Goal: Information Seeking & Learning: Learn about a topic

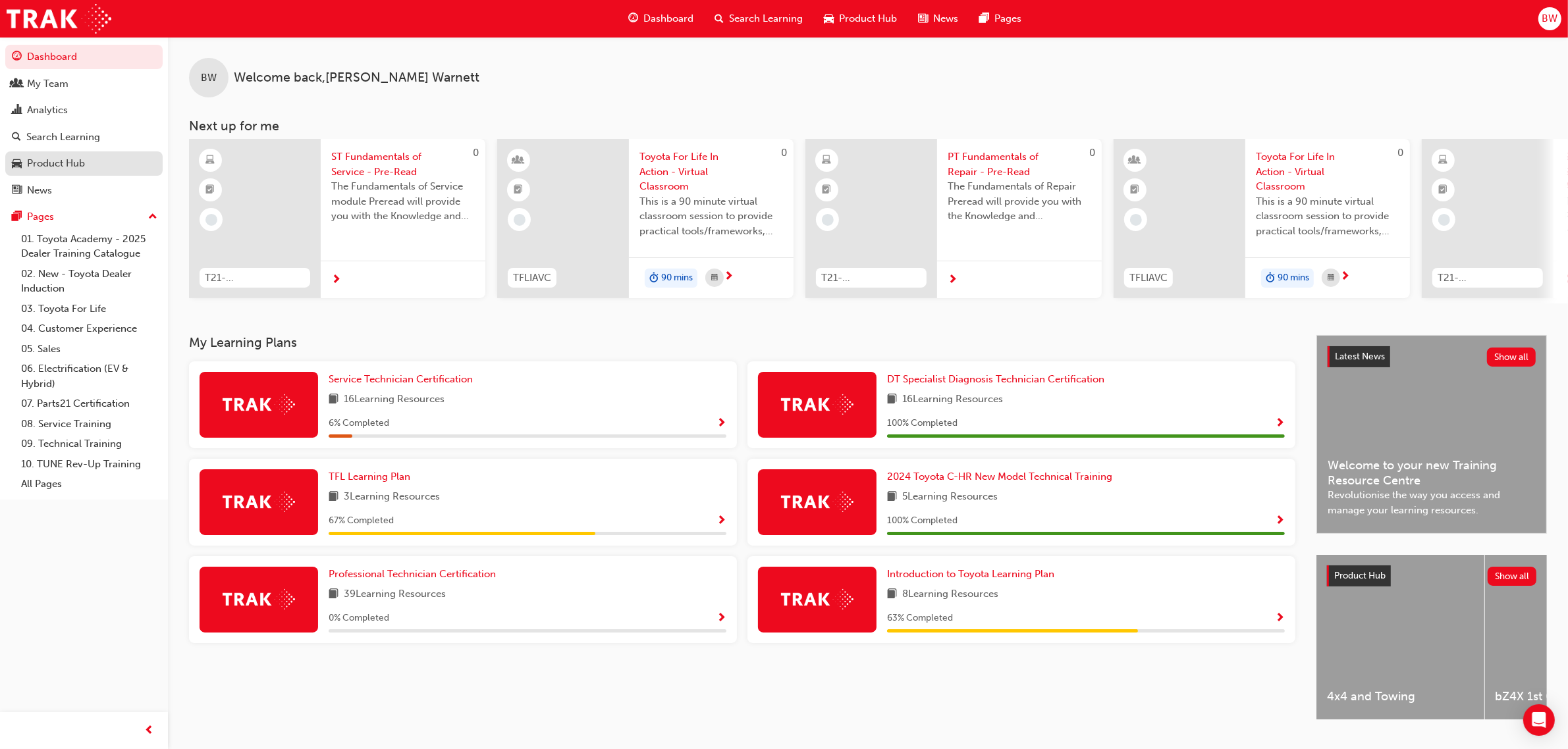
click at [51, 163] on div "Product Hub" at bounding box center [56, 163] width 58 height 15
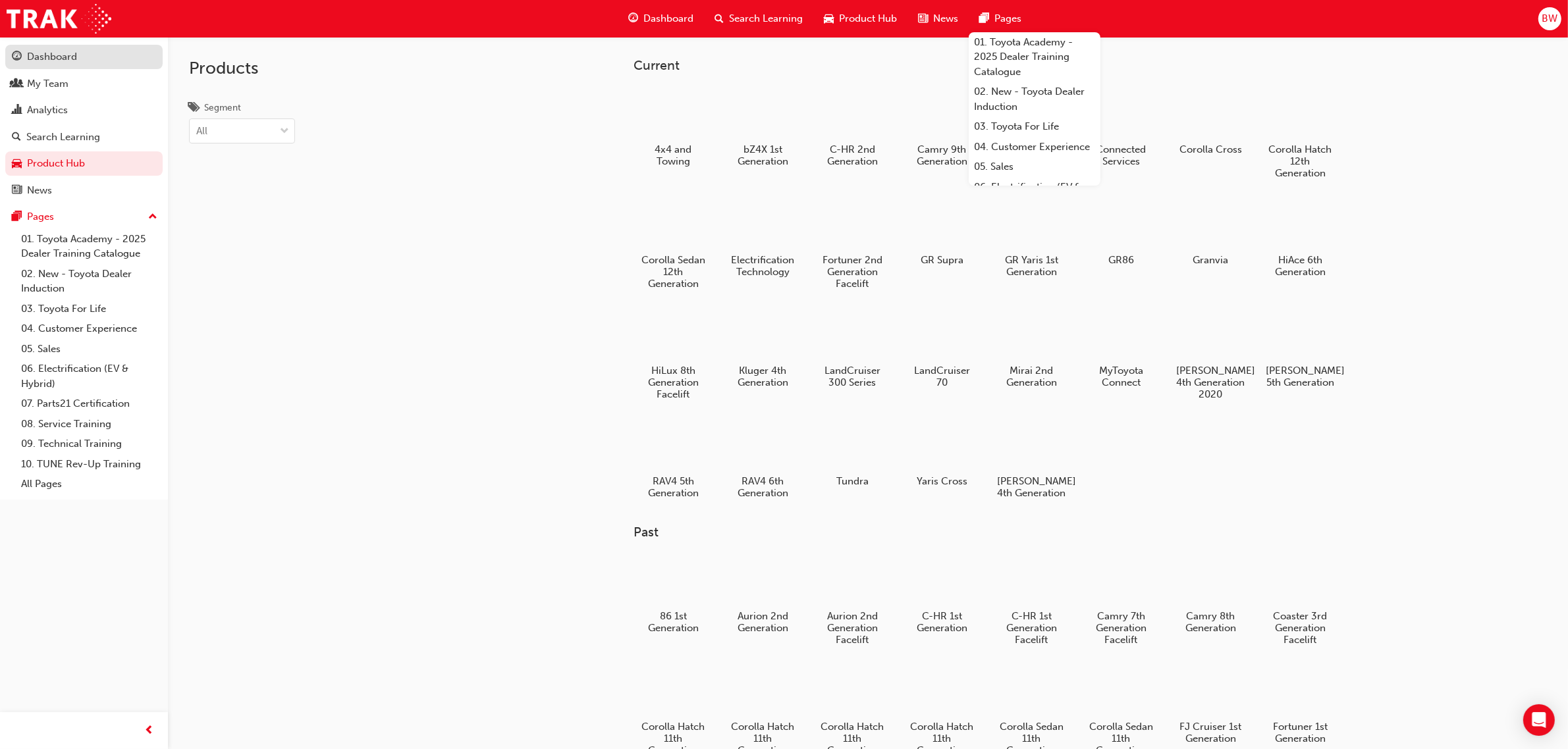
click at [60, 58] on div "Dashboard" at bounding box center [52, 57] width 50 height 15
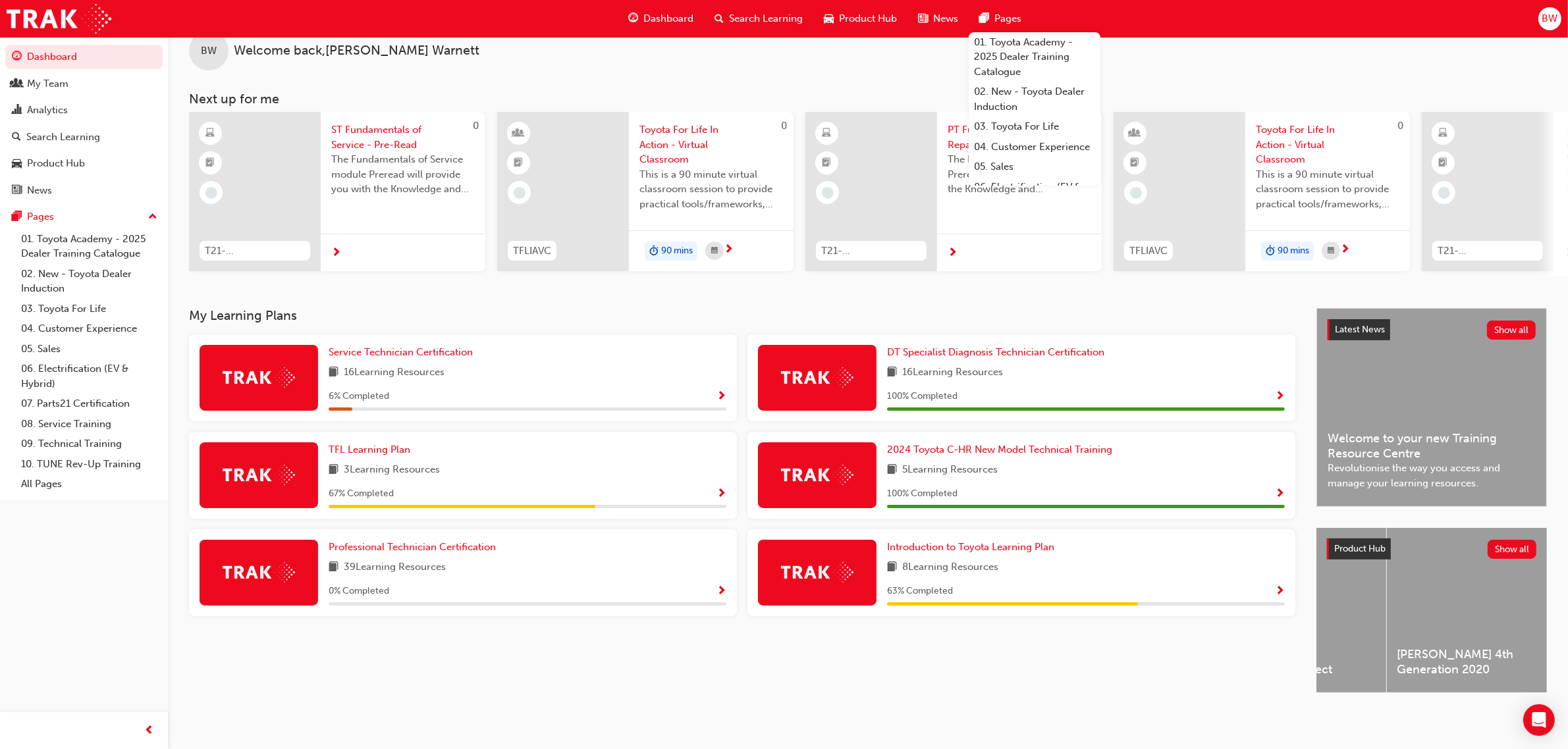
scroll to position [0, 3719]
click at [1518, 545] on button "Show all" at bounding box center [1512, 549] width 49 height 19
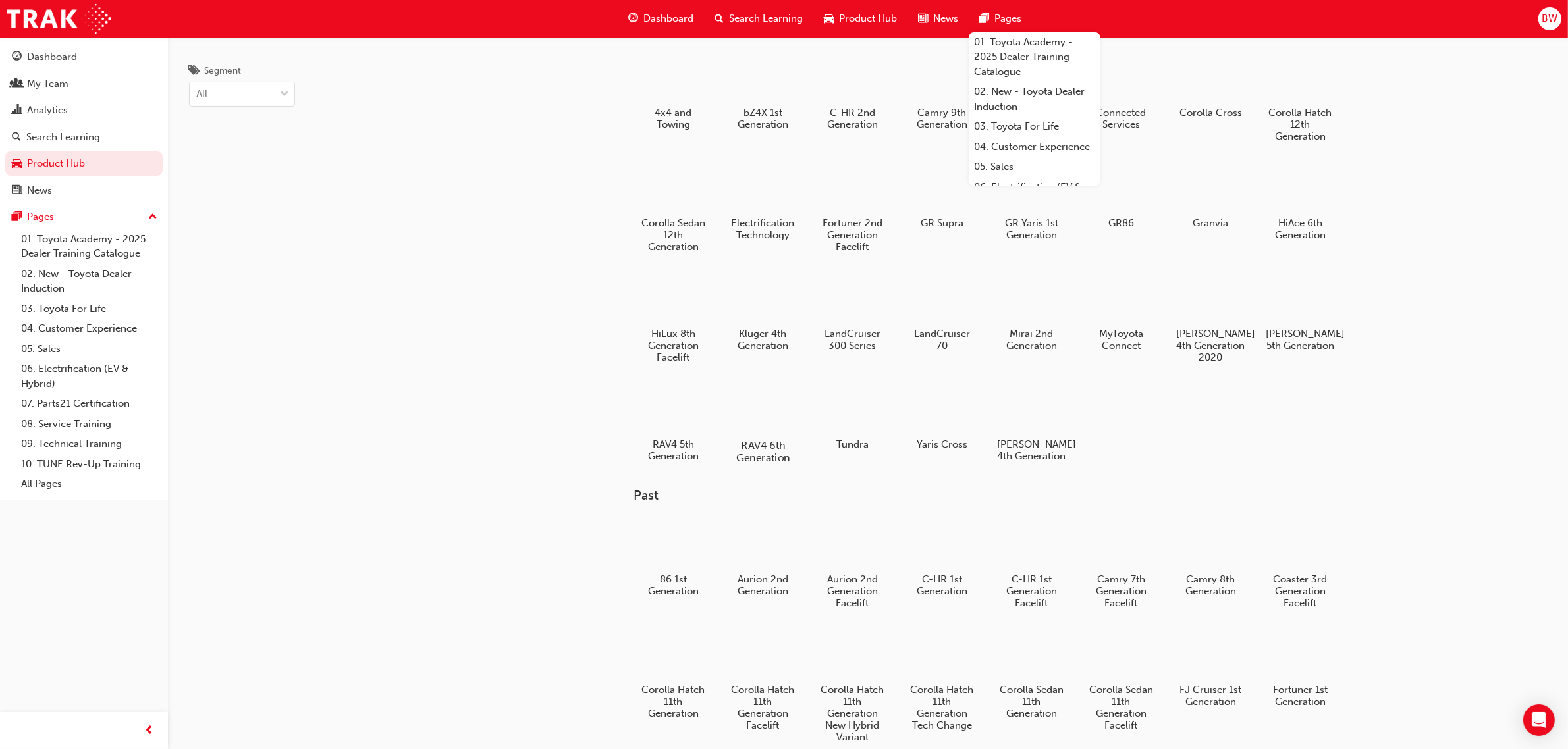
click at [783, 402] on div at bounding box center [763, 407] width 73 height 53
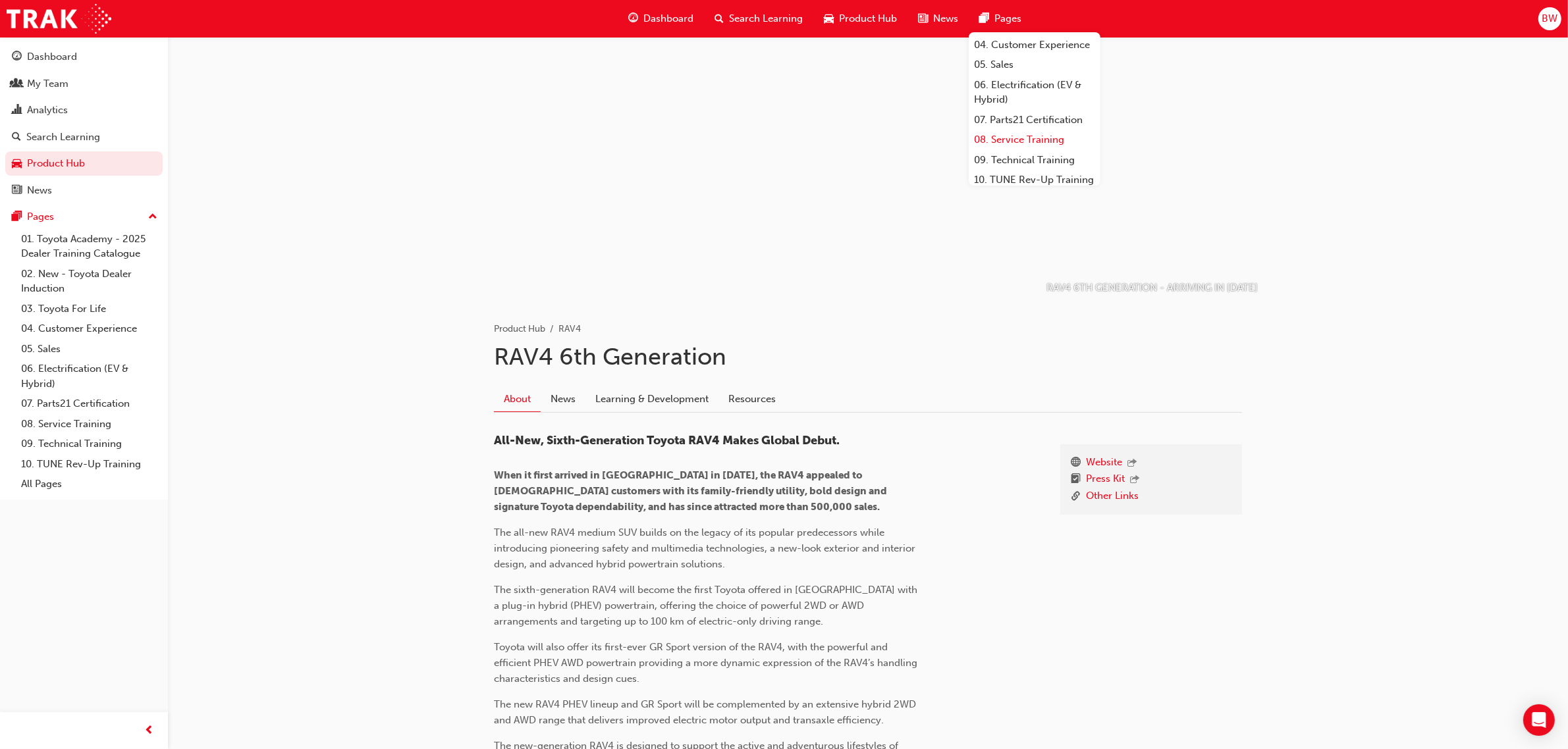
scroll to position [73, 0]
click at [1016, 121] on link "06. Electrification (EV & Hybrid)" at bounding box center [1035, 122] width 131 height 34
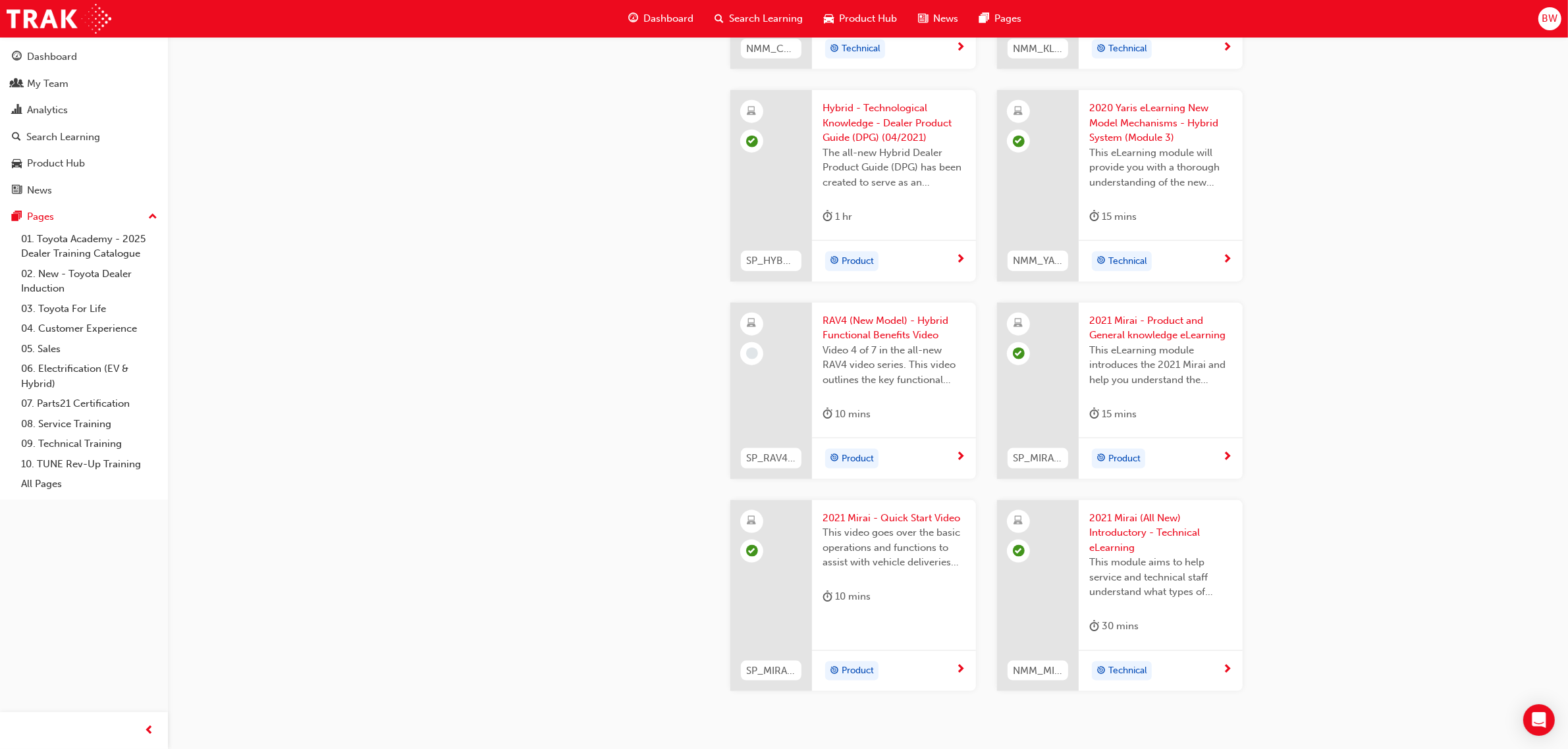
scroll to position [2054, 0]
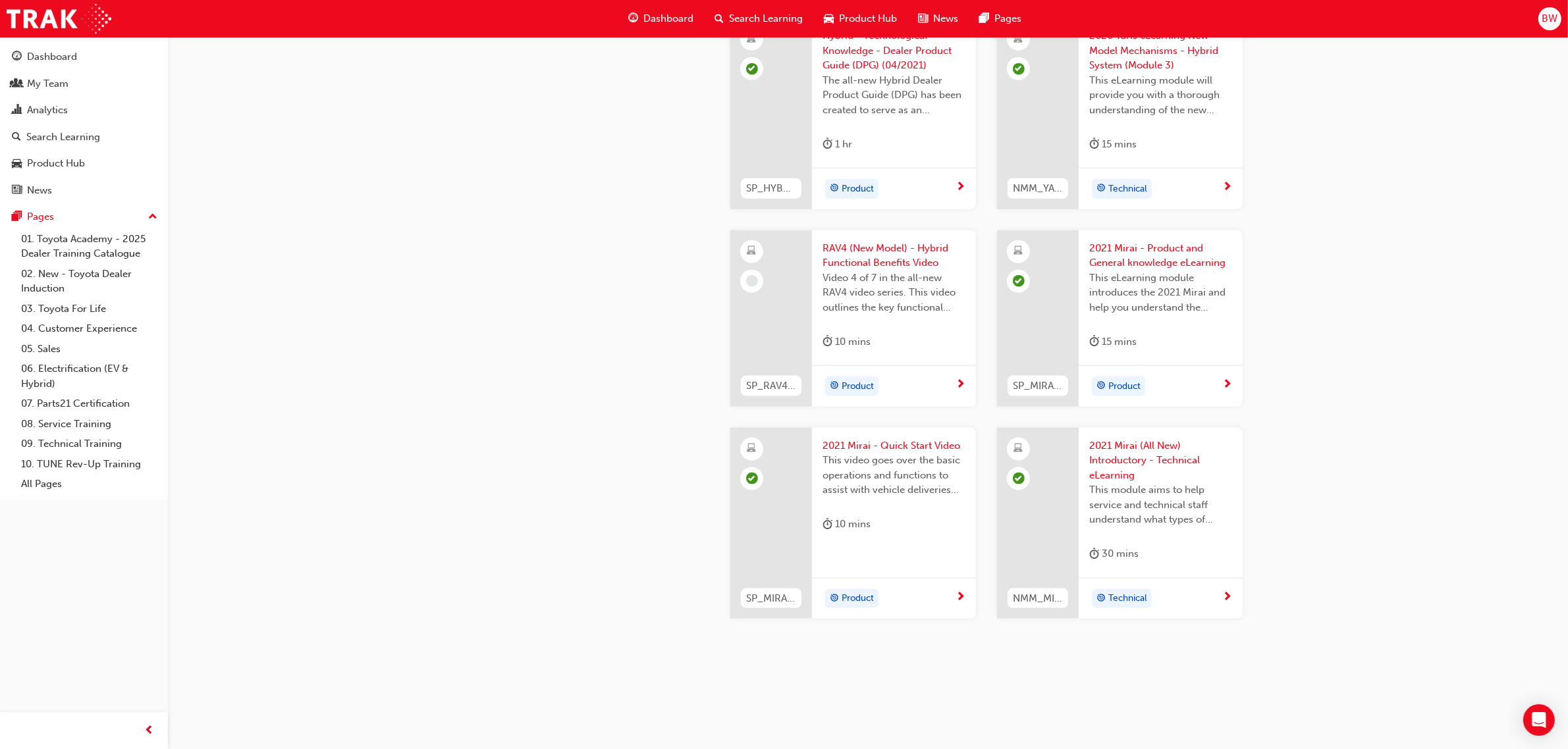
click at [863, 250] on span "RAV4 (New Model) - Hybrid Functional Benefits Video" at bounding box center [894, 255] width 143 height 30
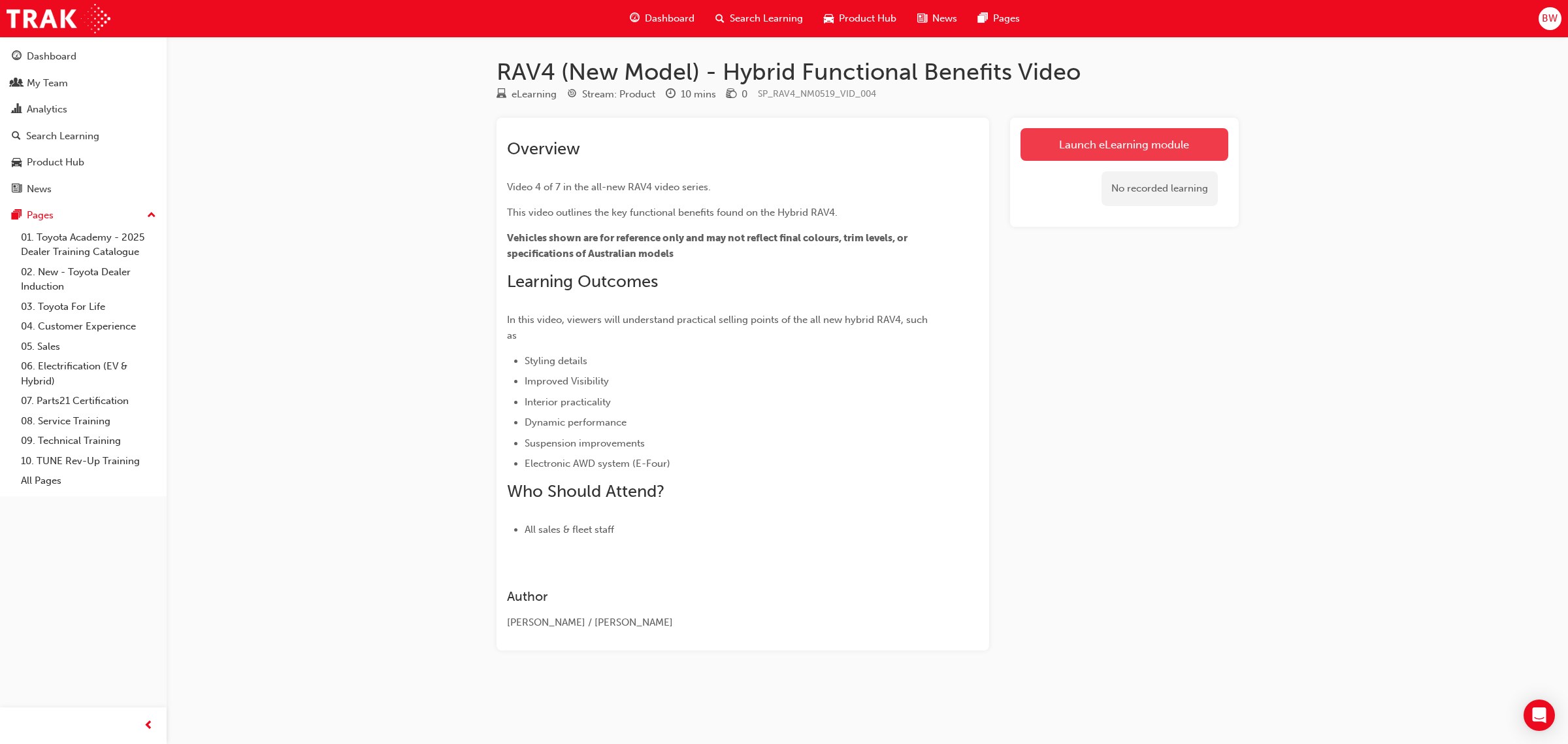
click at [1120, 152] on link "Launch eLearning module" at bounding box center [1124, 144] width 208 height 33
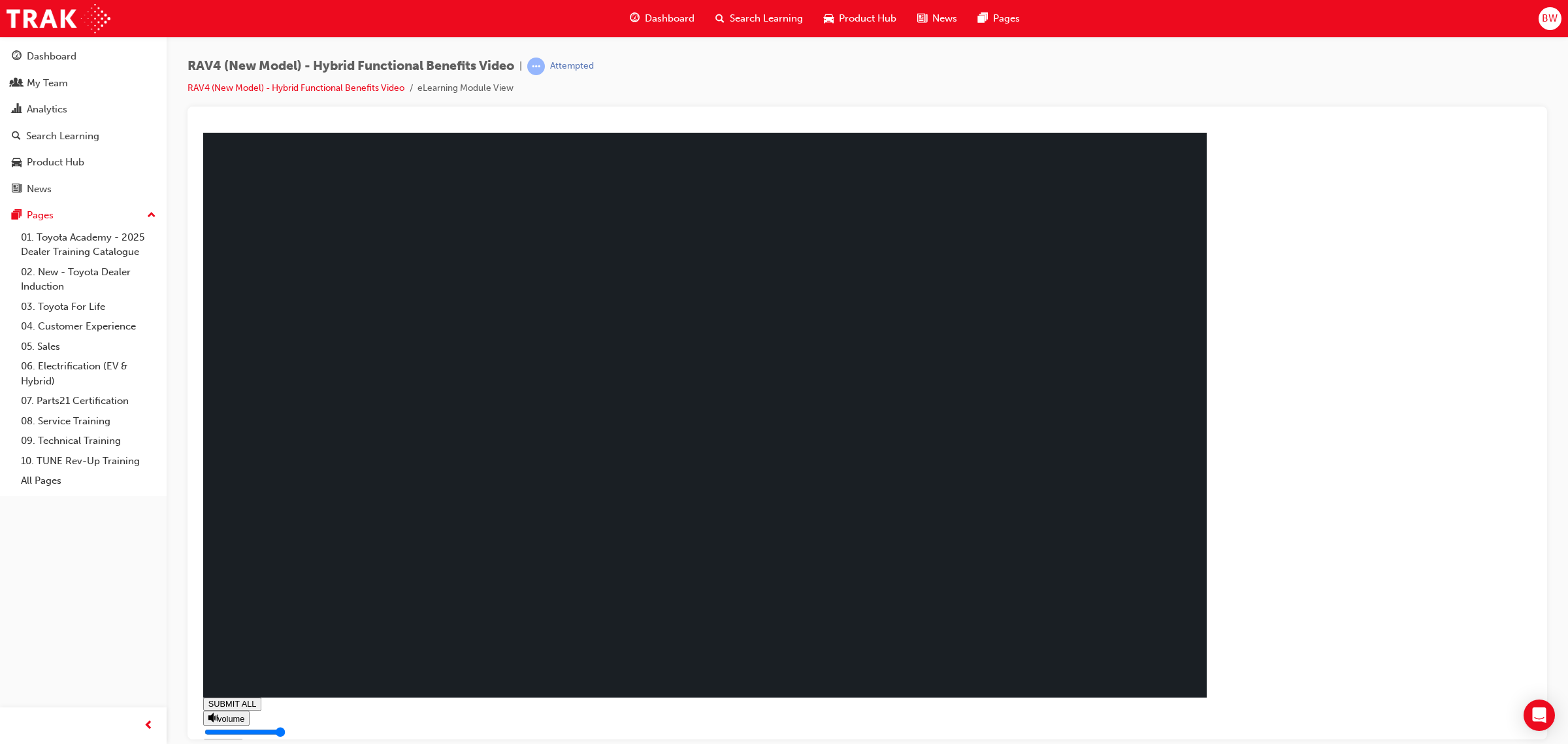
type input "1"
click at [679, 21] on span "Dashboard" at bounding box center [669, 19] width 50 height 15
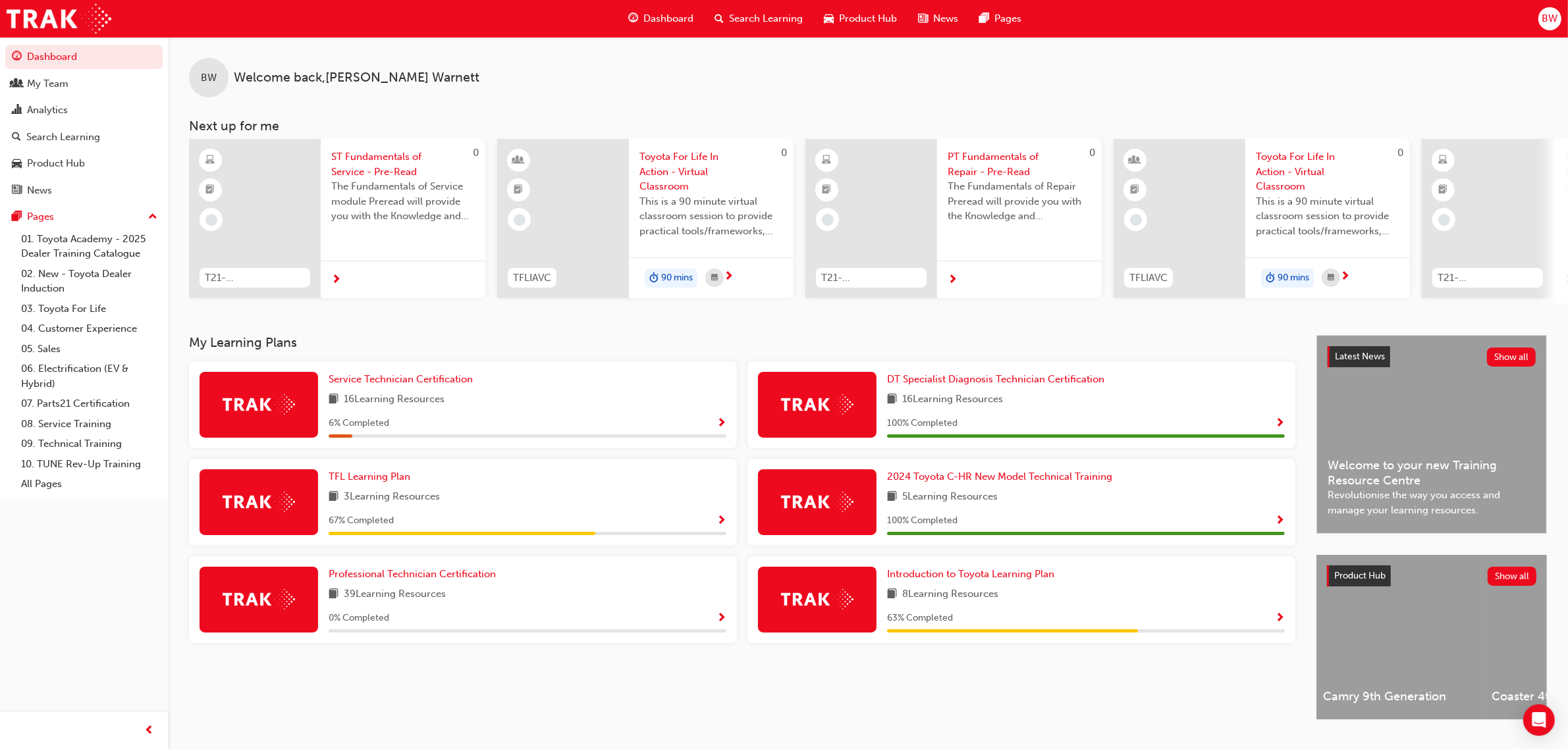
scroll to position [0, 527]
click at [1500, 577] on button "Show all" at bounding box center [1512, 576] width 49 height 19
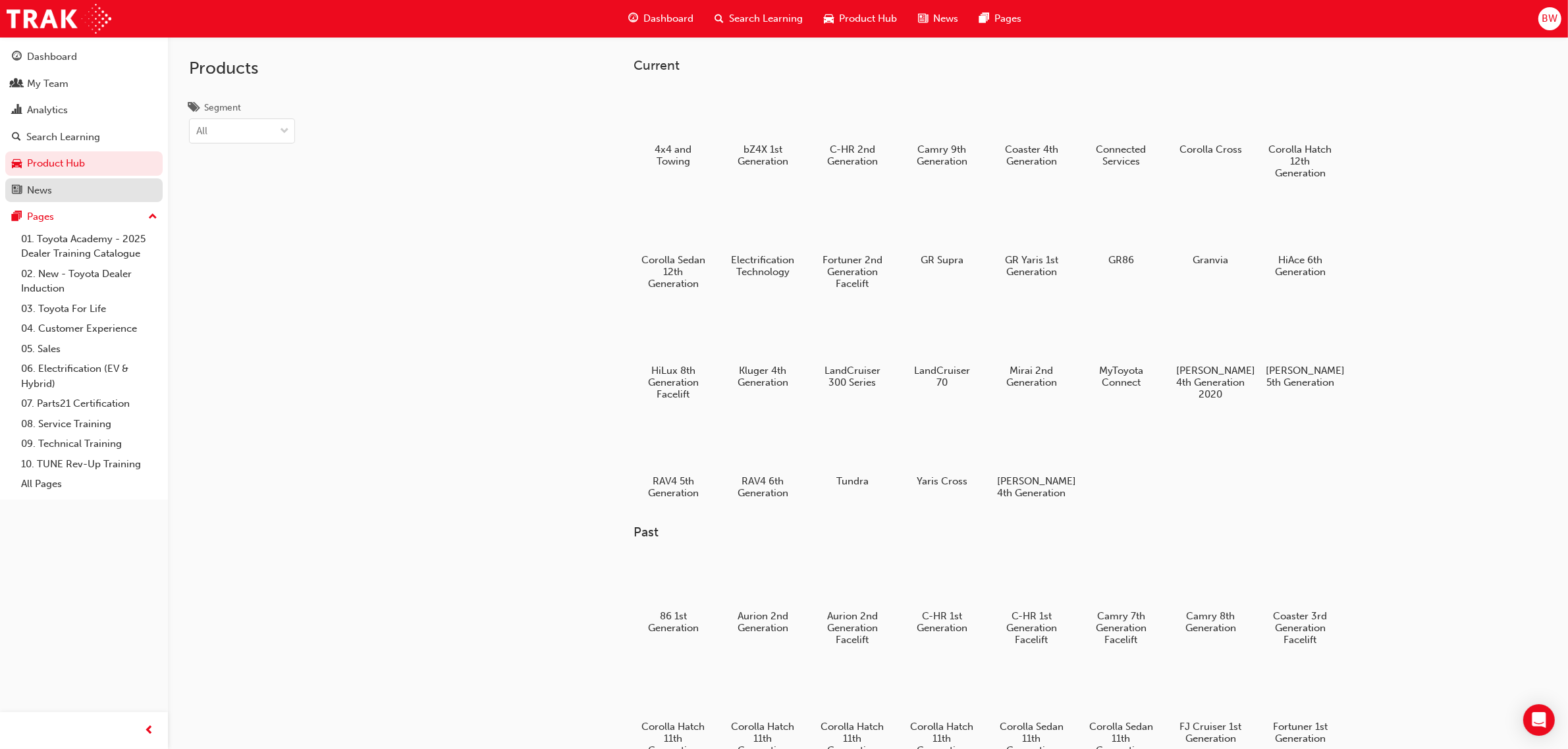
click at [38, 187] on div "News" at bounding box center [39, 191] width 25 height 15
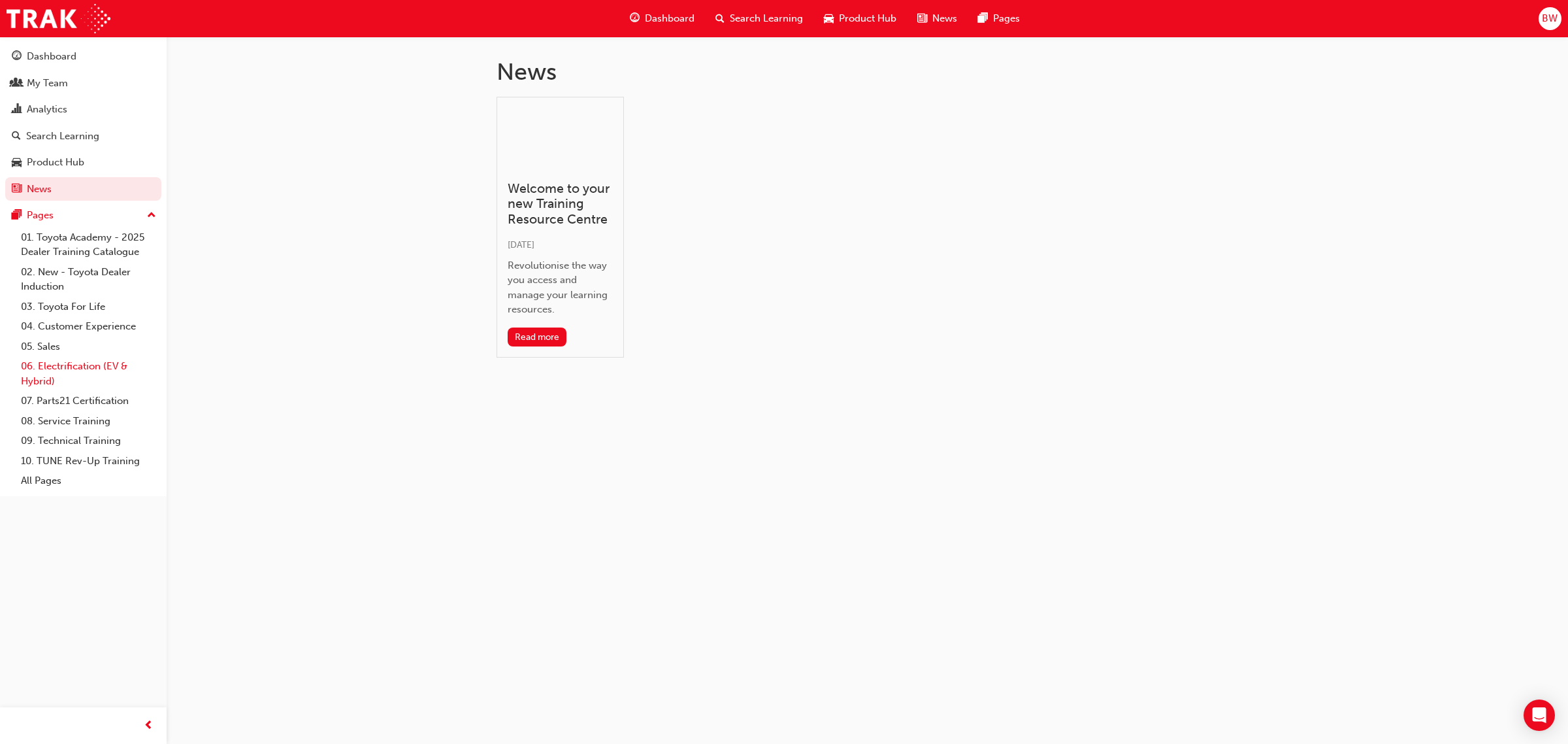
click at [82, 370] on link "06. Electrification (EV & Hybrid)" at bounding box center [88, 374] width 146 height 34
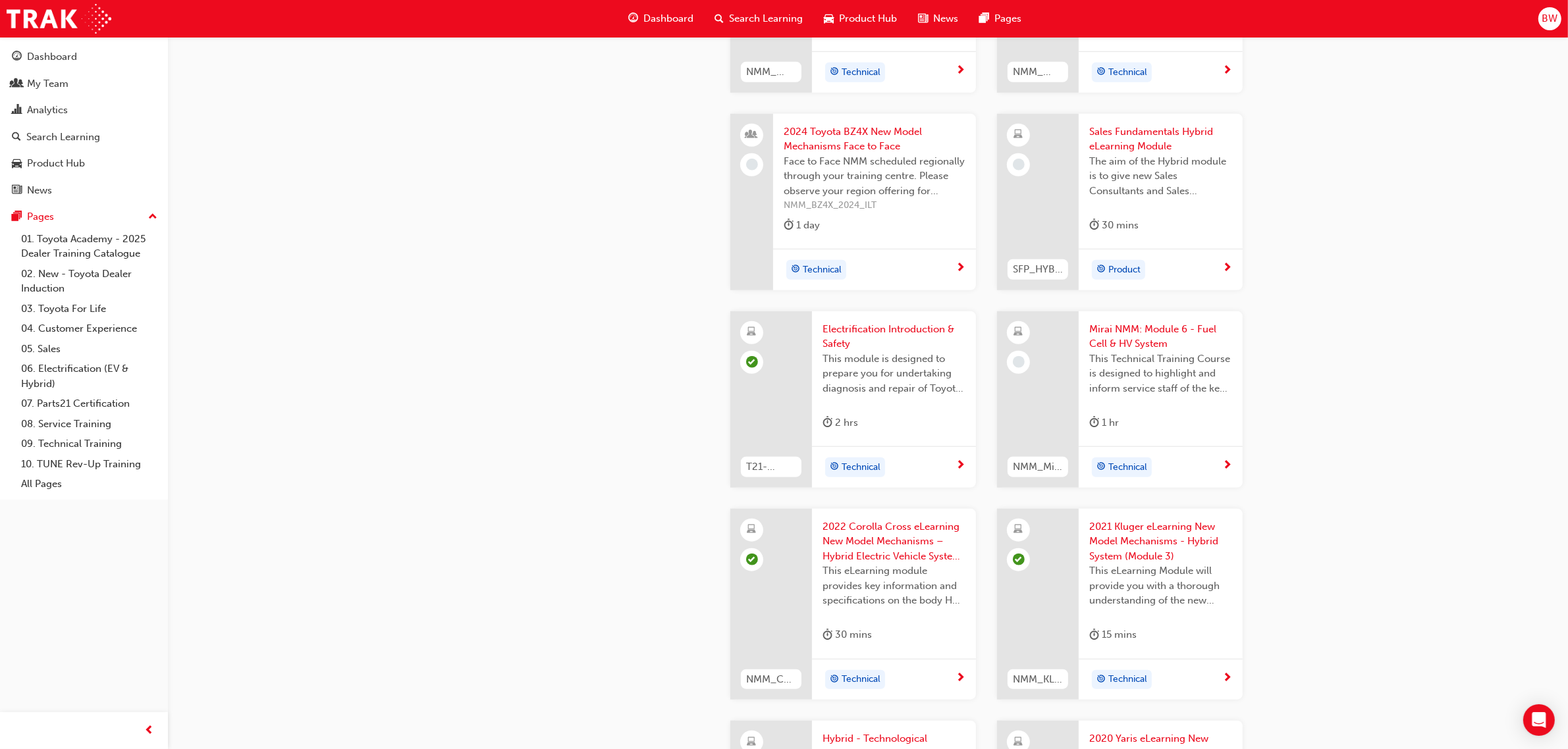
scroll to position [1313, 0]
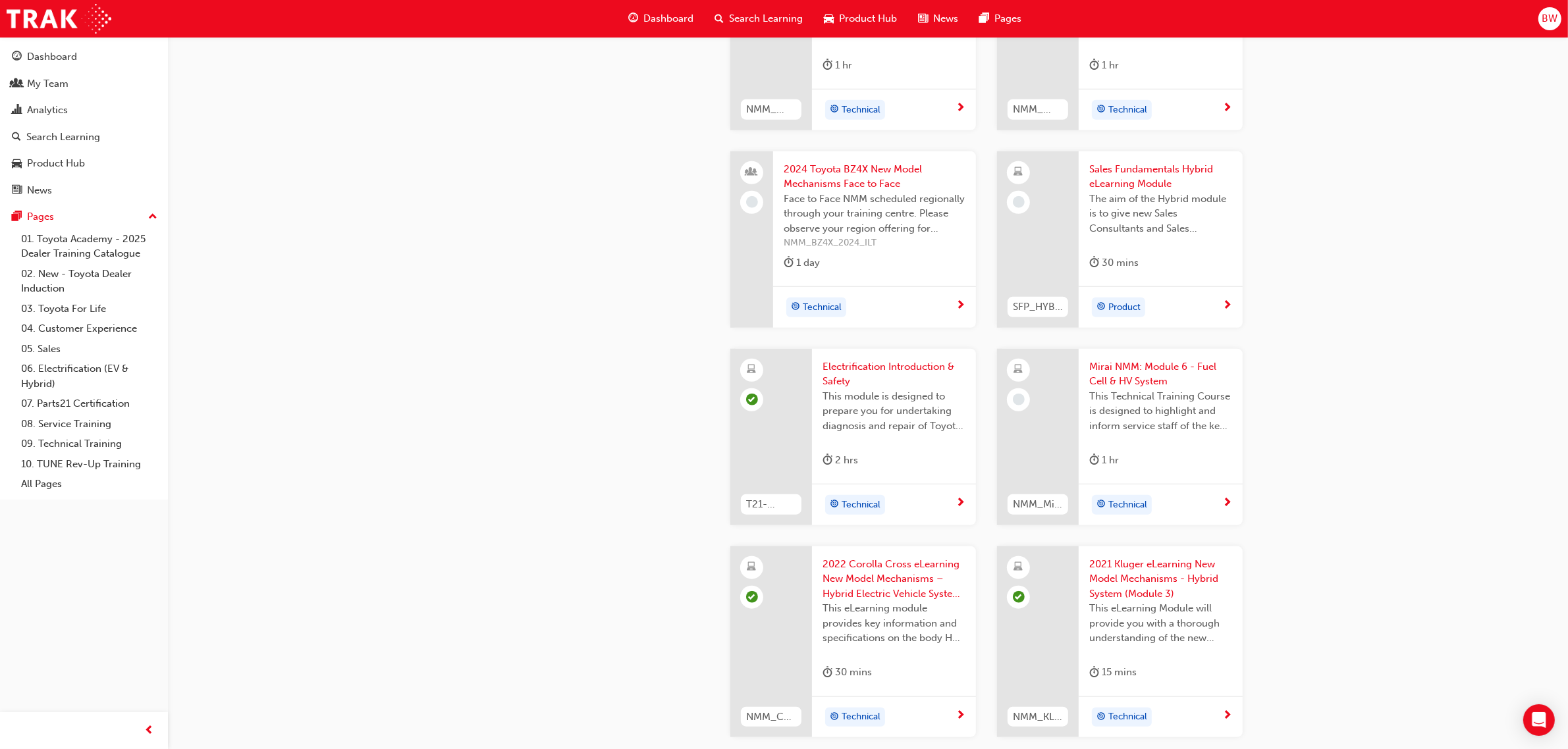
click at [1115, 362] on span "Mirai NMM: Module 6 - Fuel Cell & HV System" at bounding box center [1160, 374] width 143 height 30
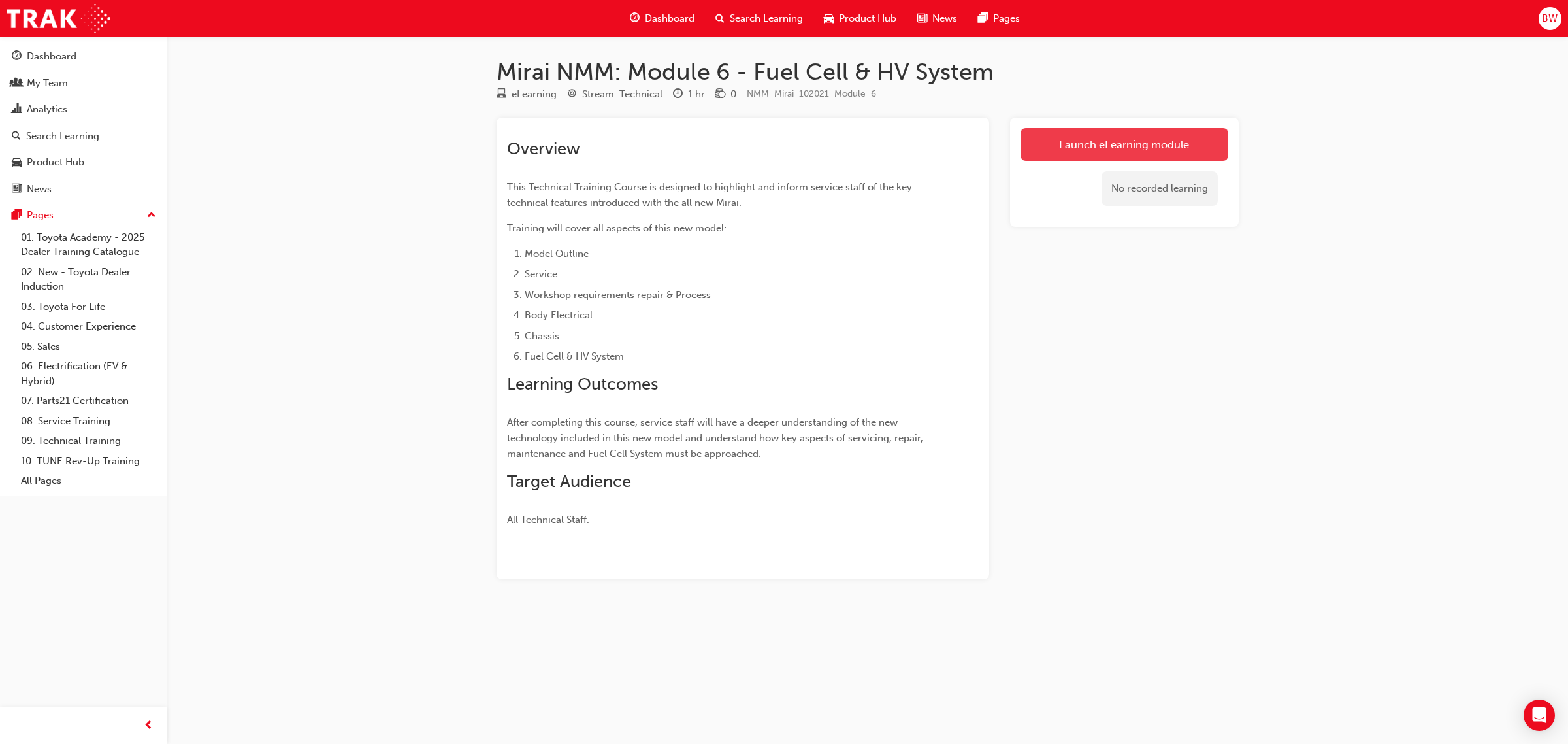
click at [1112, 139] on link "Launch eLearning module" at bounding box center [1124, 144] width 208 height 33
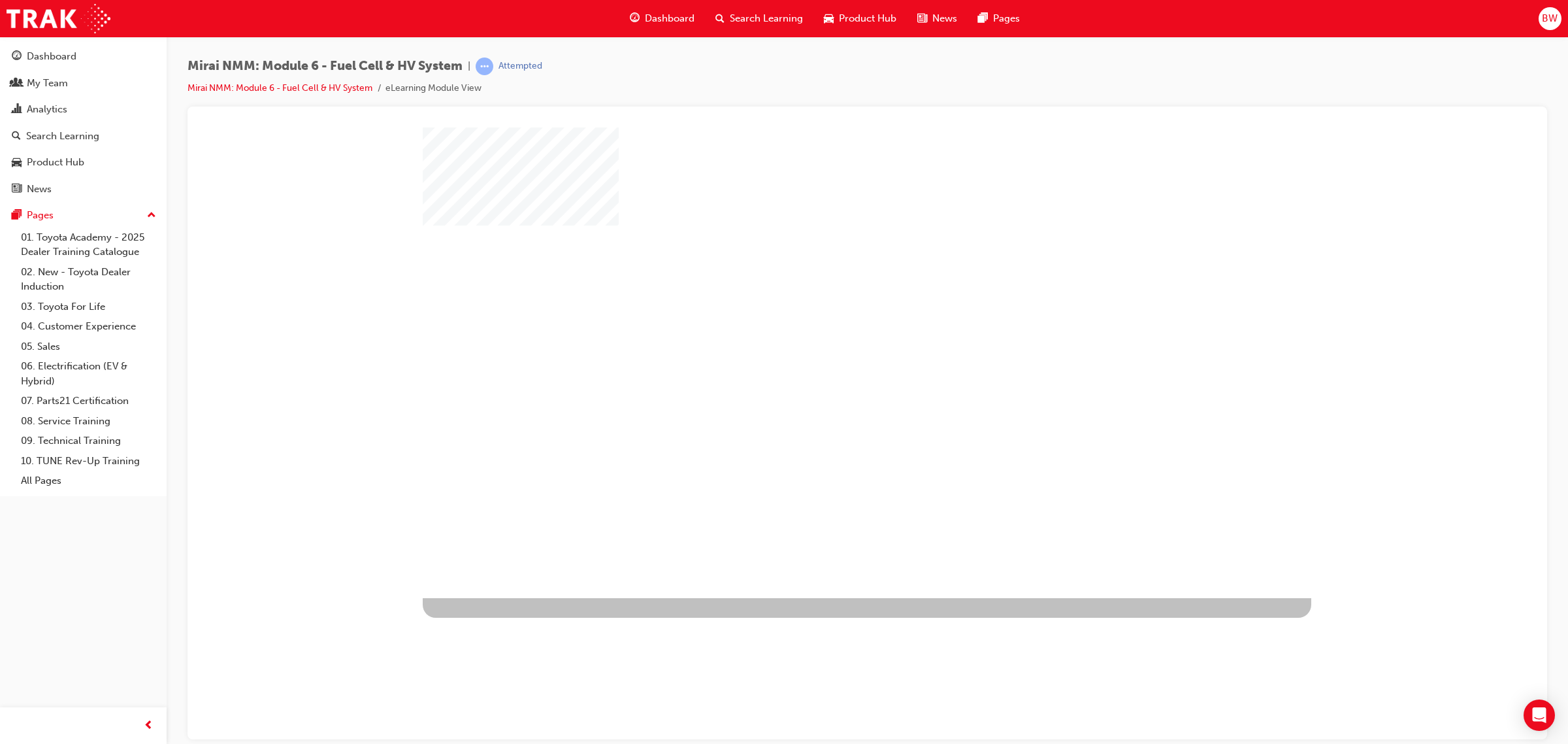
click at [829, 324] on div "play" at bounding box center [829, 324] width 0 height 0
